Goal: Download file/media

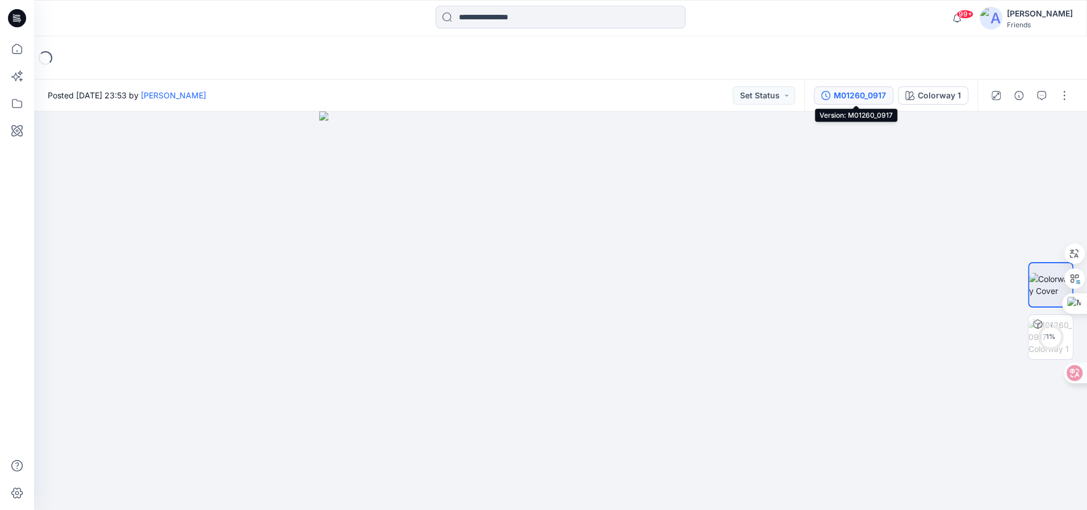
click at [865, 90] on div "M01260_0917" at bounding box center [860, 95] width 52 height 12
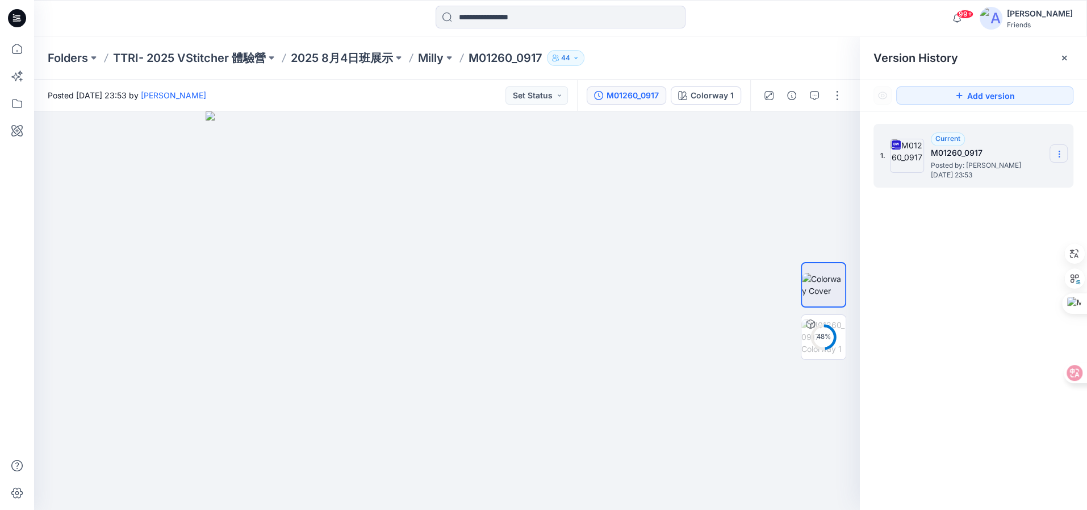
click at [1058, 154] on icon at bounding box center [1059, 153] width 9 height 9
click at [1011, 176] on span "Download Source BW File" at bounding box center [1001, 176] width 95 height 14
click at [432, 57] on p "Milly" at bounding box center [431, 58] width 26 height 16
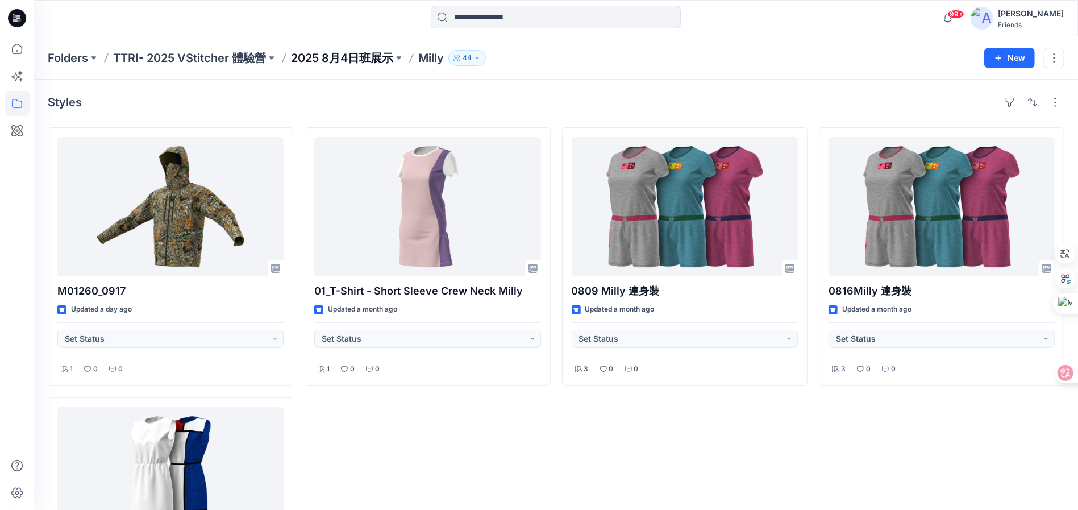
click at [372, 53] on p "2025 8月4日班展示" at bounding box center [342, 58] width 102 height 16
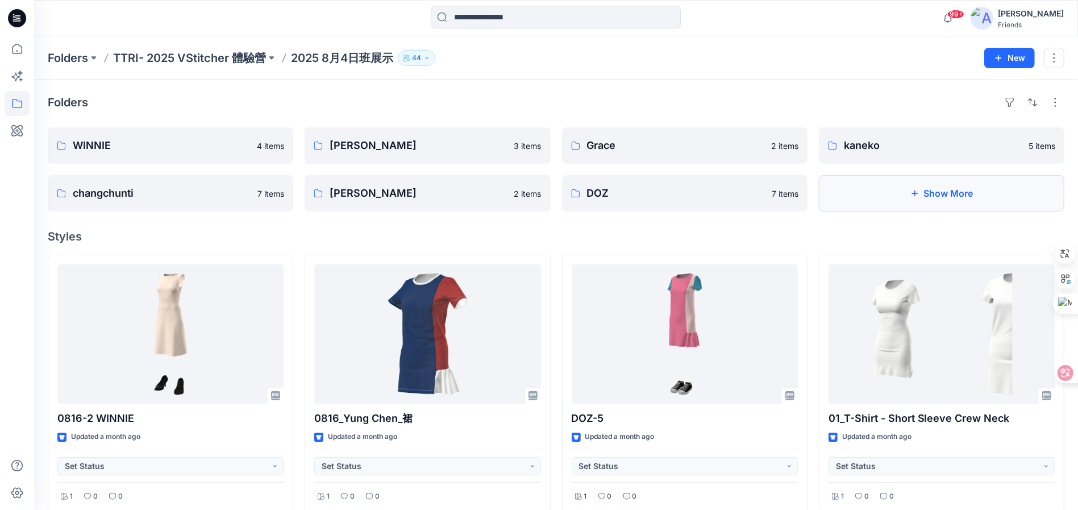
click at [977, 196] on button "Show More" at bounding box center [941, 193] width 245 height 36
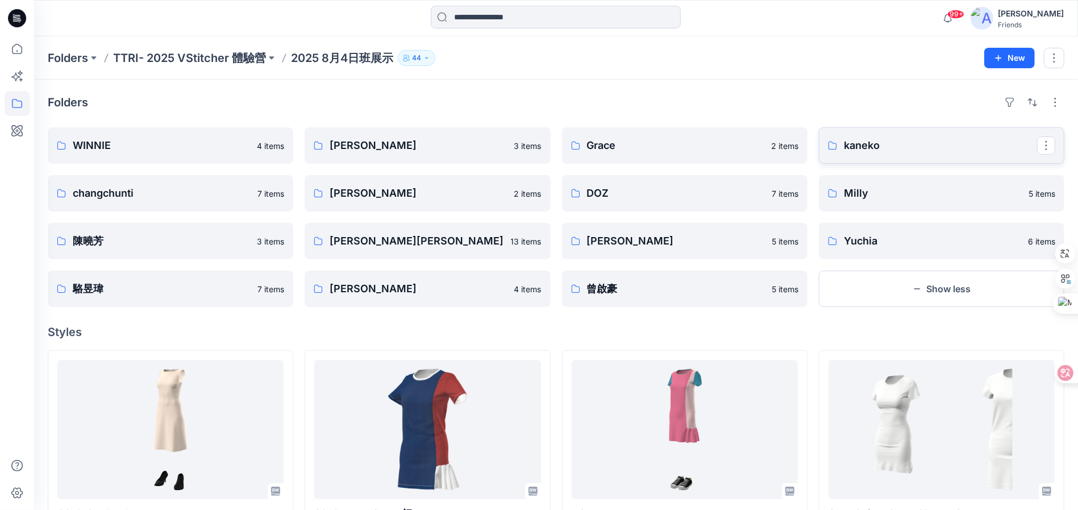
click at [874, 142] on p "kaneko" at bounding box center [940, 145] width 193 height 16
